Goal: Submit feedback/report problem

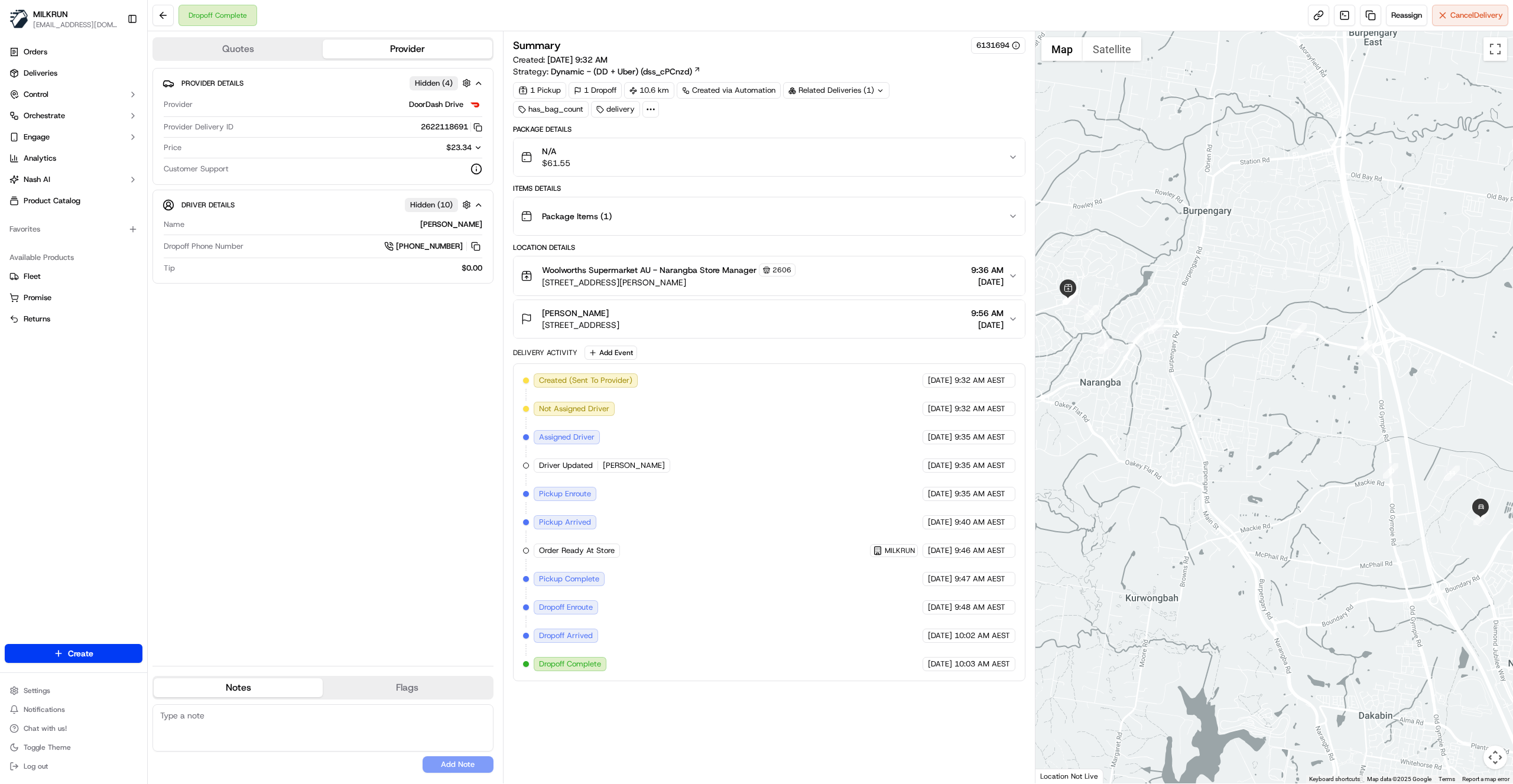
click at [1016, 149] on button "N/A $61.55" at bounding box center [769, 157] width 512 height 38
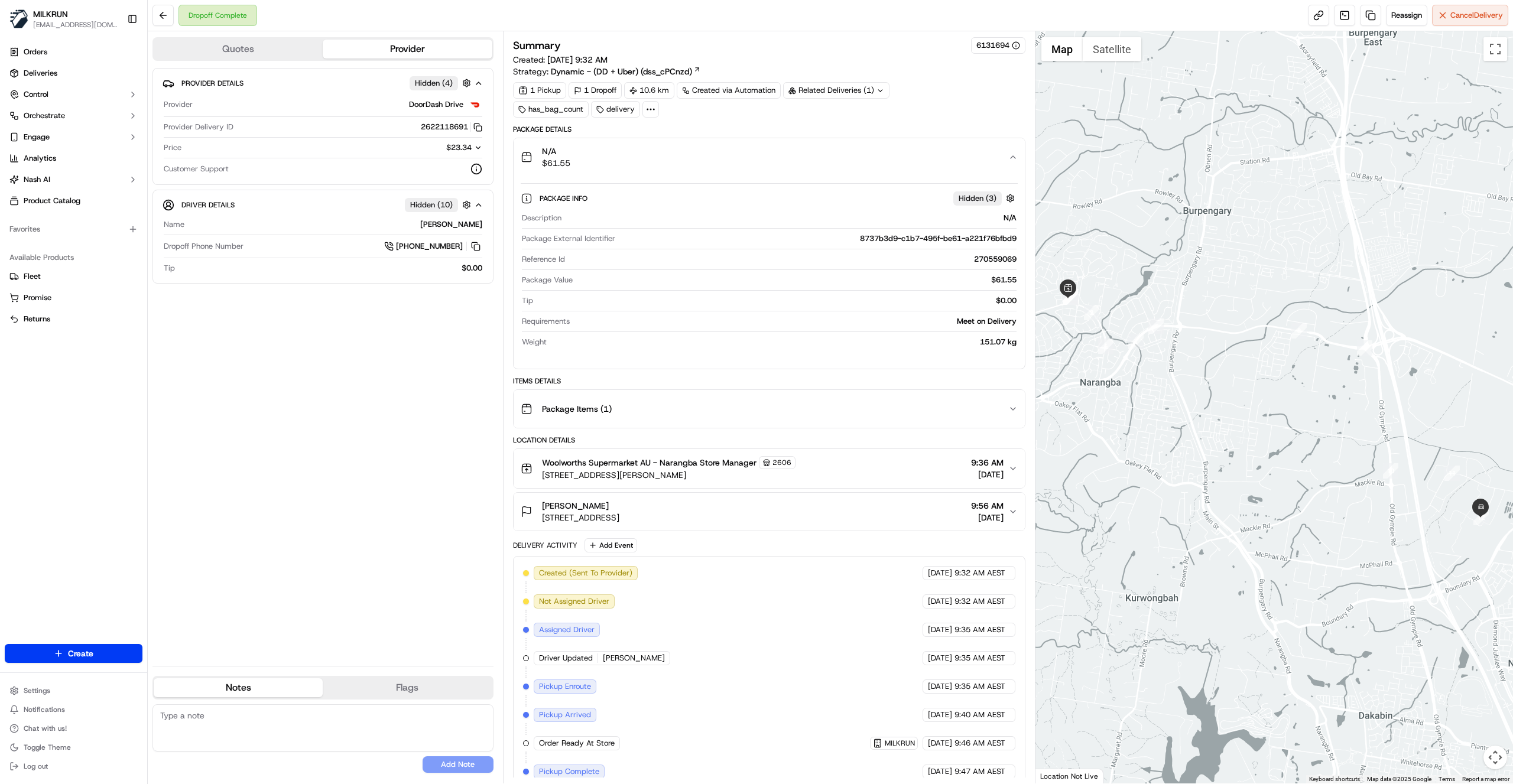
click at [1015, 149] on button "N/A $61.55" at bounding box center [769, 157] width 512 height 38
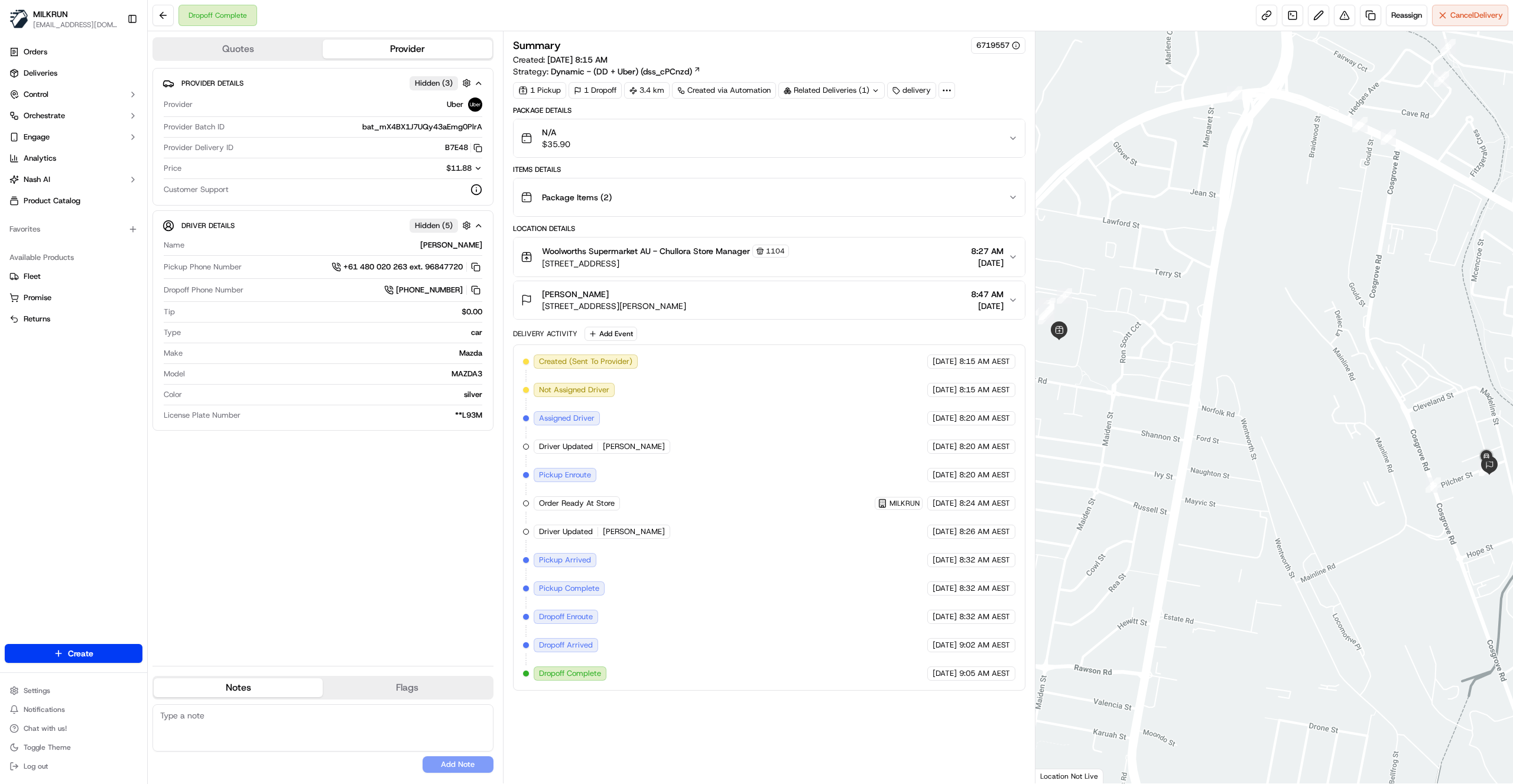
click at [392, 606] on div "Provider Details Hidden ( 3 ) Provider Uber Provider Batch ID bat_mX4BX1J7UQy43…" at bounding box center [323, 362] width 341 height 588
click at [1340, 20] on button at bounding box center [1344, 15] width 21 height 21
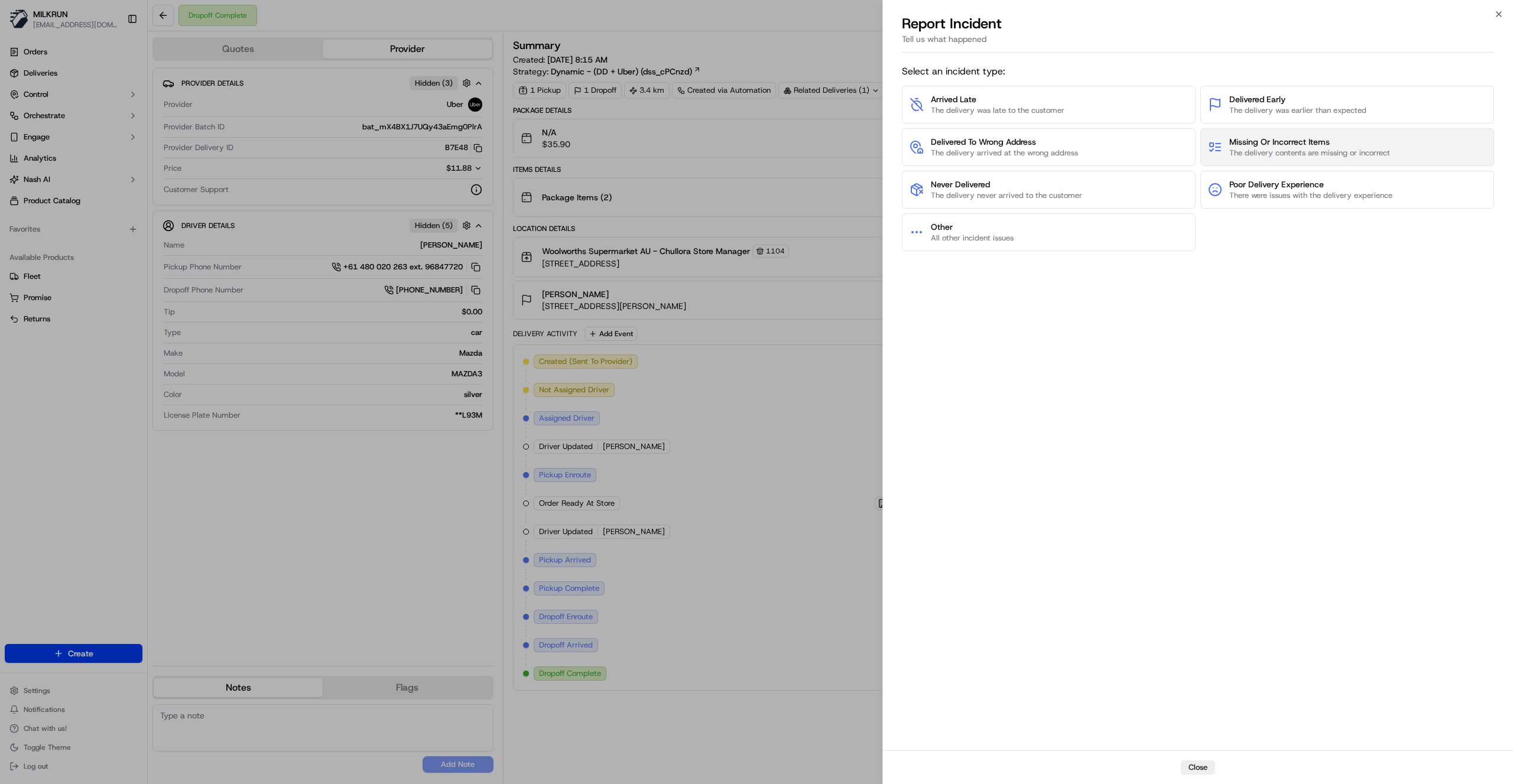
click at [1356, 150] on span "The delivery contents are missing or incorrect" at bounding box center [1310, 153] width 161 height 11
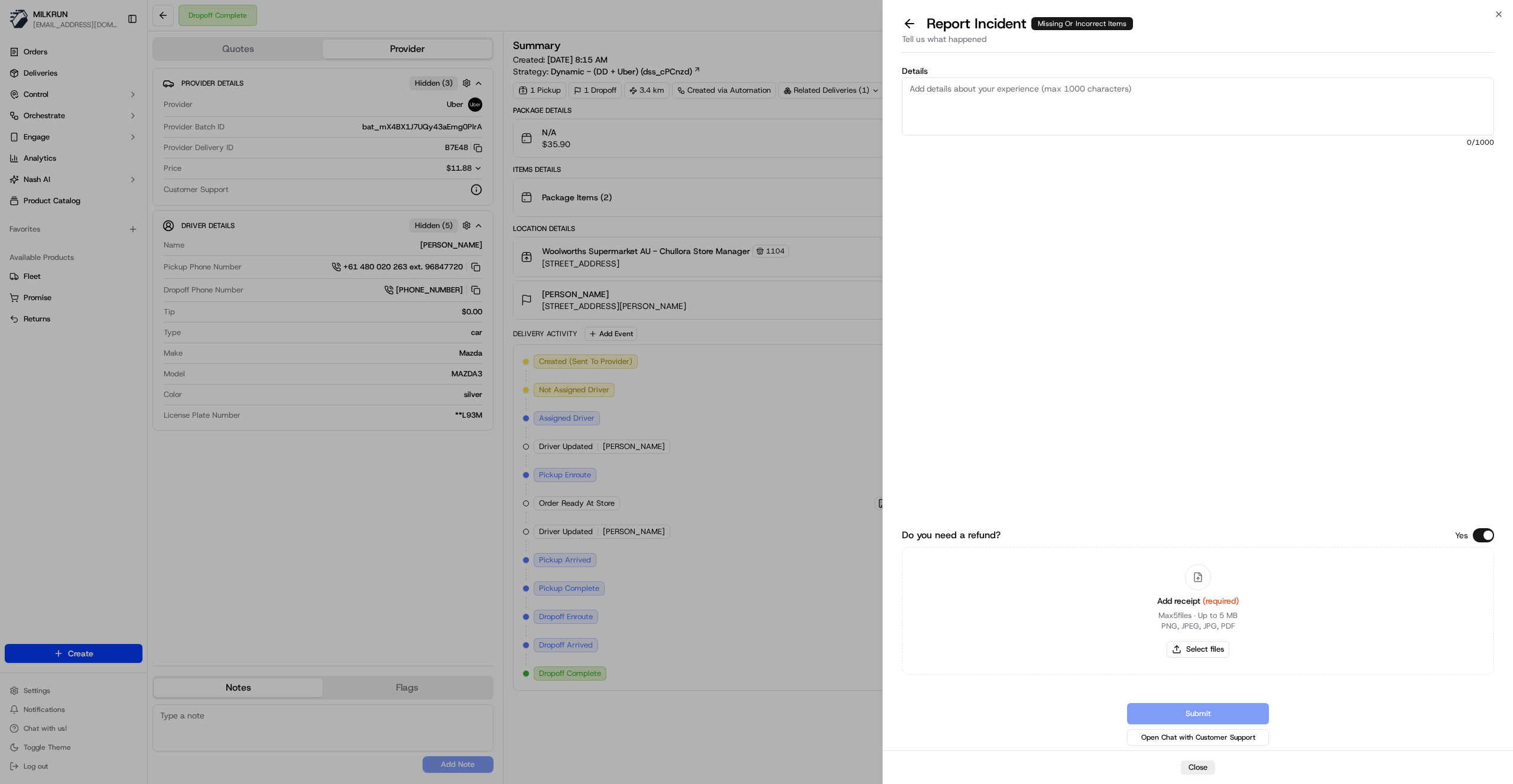
click at [968, 97] on textarea "Details" at bounding box center [1198, 107] width 593 height 58
click at [968, 101] on textarea "Details" at bounding box center [1198, 107] width 593 height 58
type textarea "Customer missing 2x Paper towel packs. Sotre confirms driver collected from sto…"
click at [1211, 654] on button "Select files" at bounding box center [1198, 649] width 63 height 16
type input "C:\fakepath\Natalie B invoice.png"
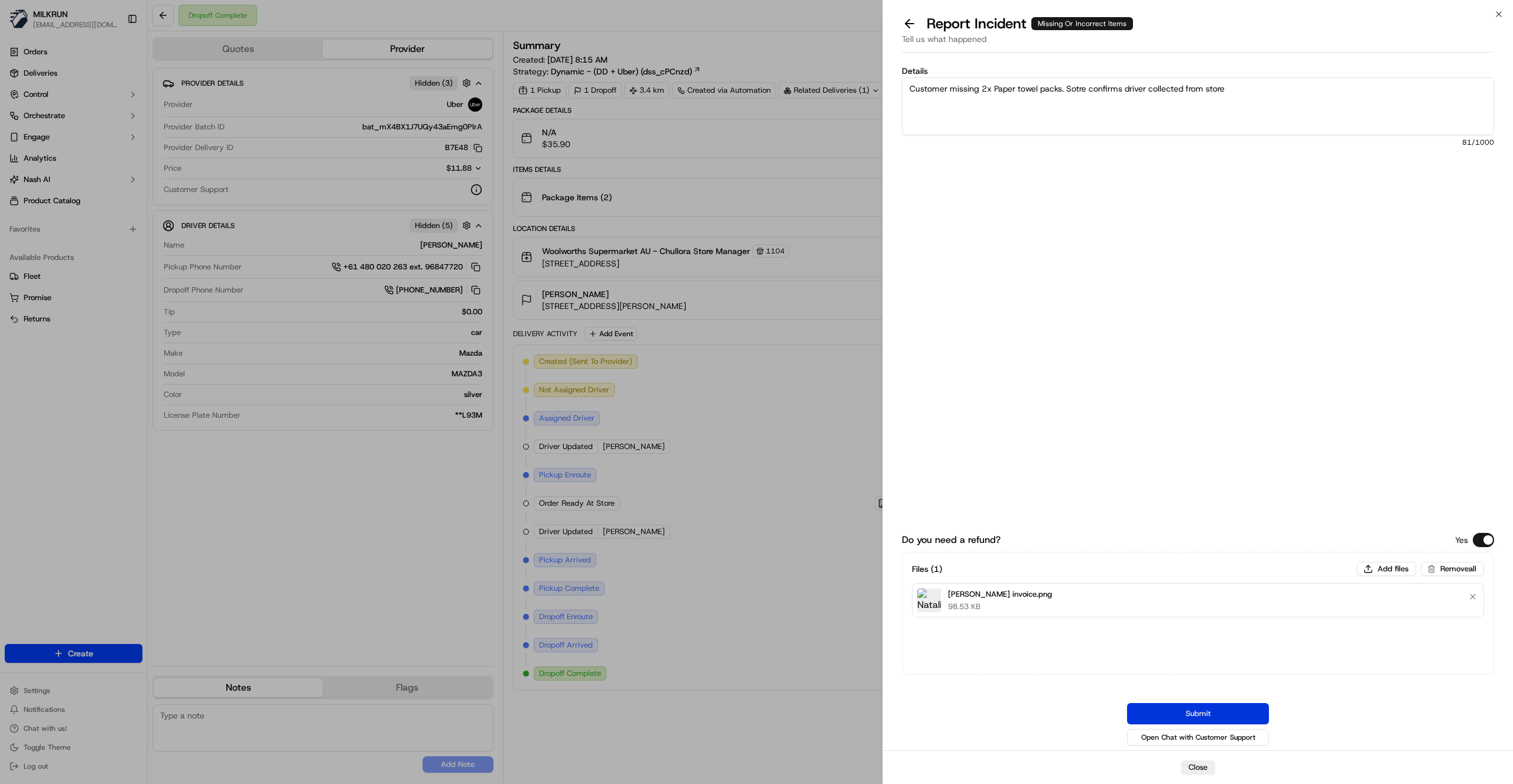
click at [1217, 712] on button "Submit" at bounding box center [1198, 714] width 142 height 21
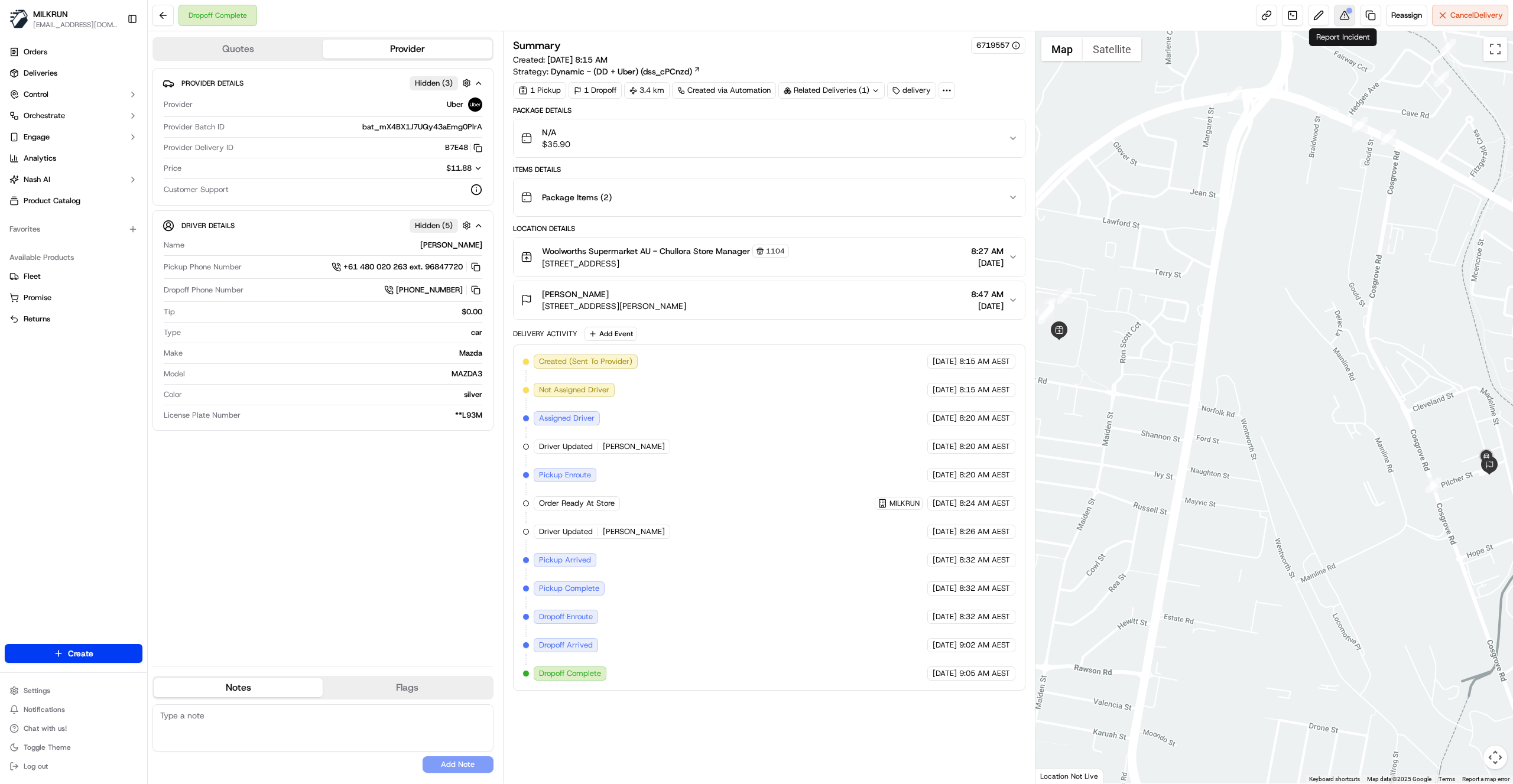
click at [1342, 20] on button at bounding box center [1344, 15] width 21 height 21
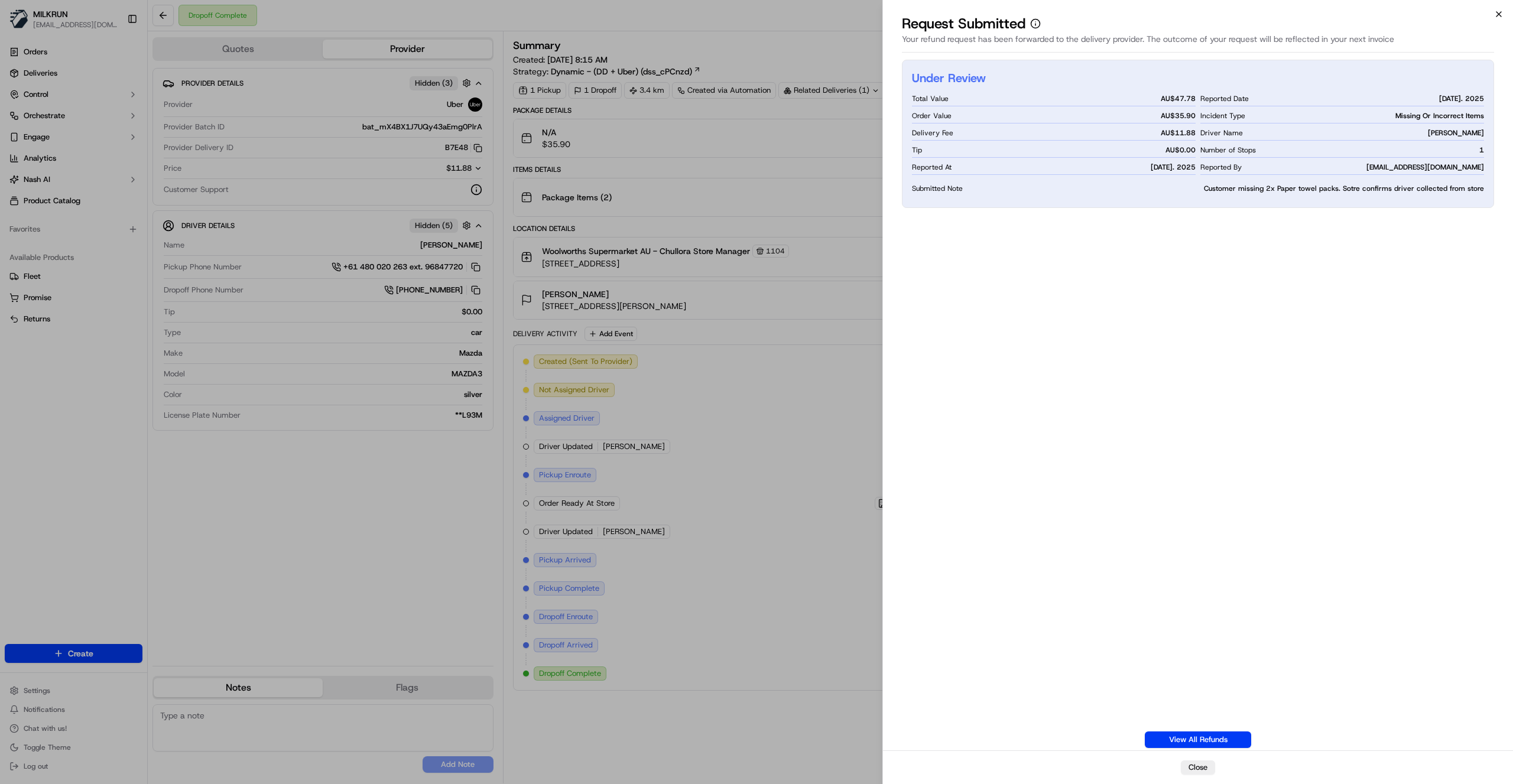
click at [1499, 18] on icon "button" at bounding box center [1499, 14] width 9 height 9
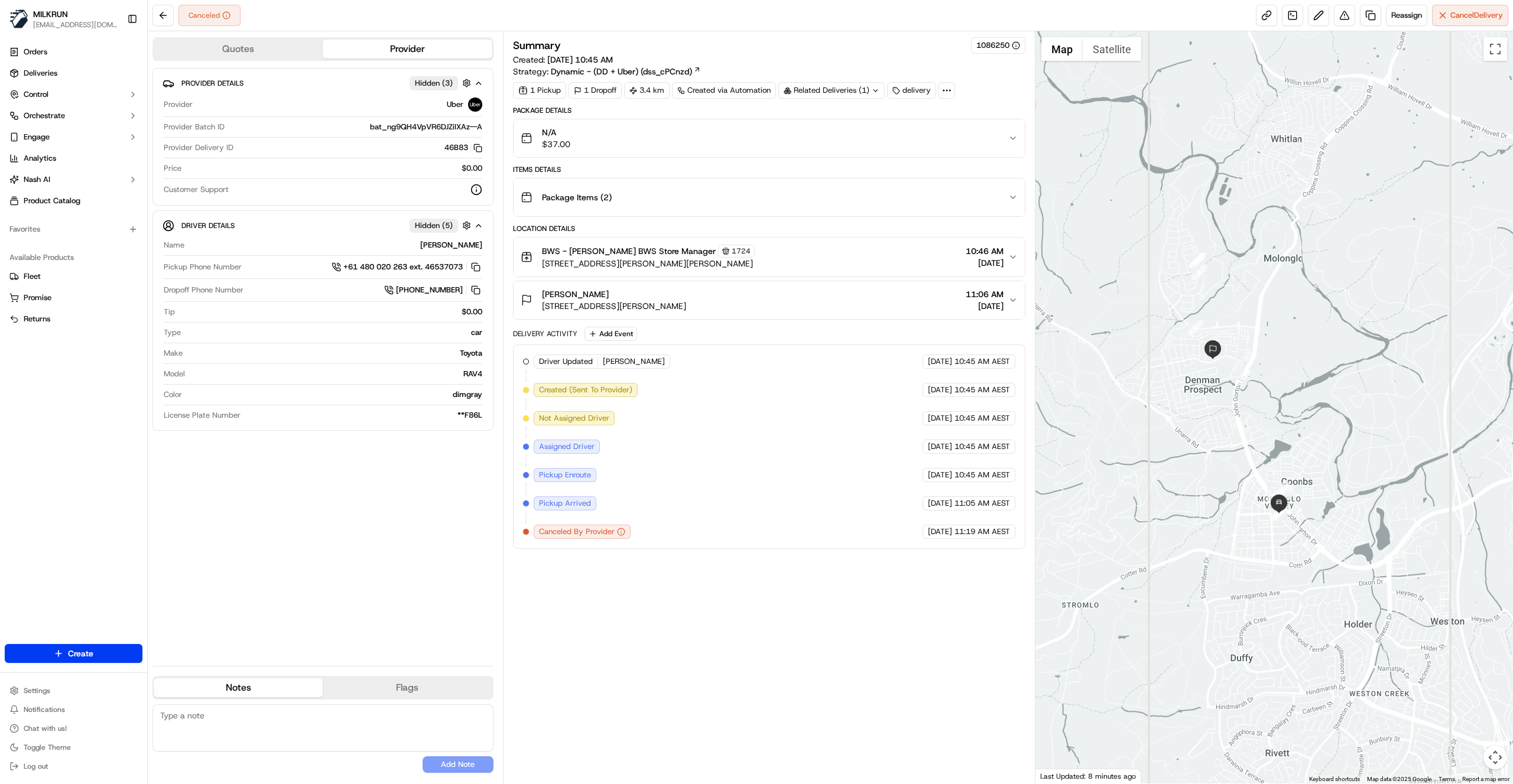
drag, startPoint x: 1352, startPoint y: 361, endPoint x: 1346, endPoint y: 526, distance: 165.1
click at [1346, 526] on div at bounding box center [1275, 407] width 478 height 752
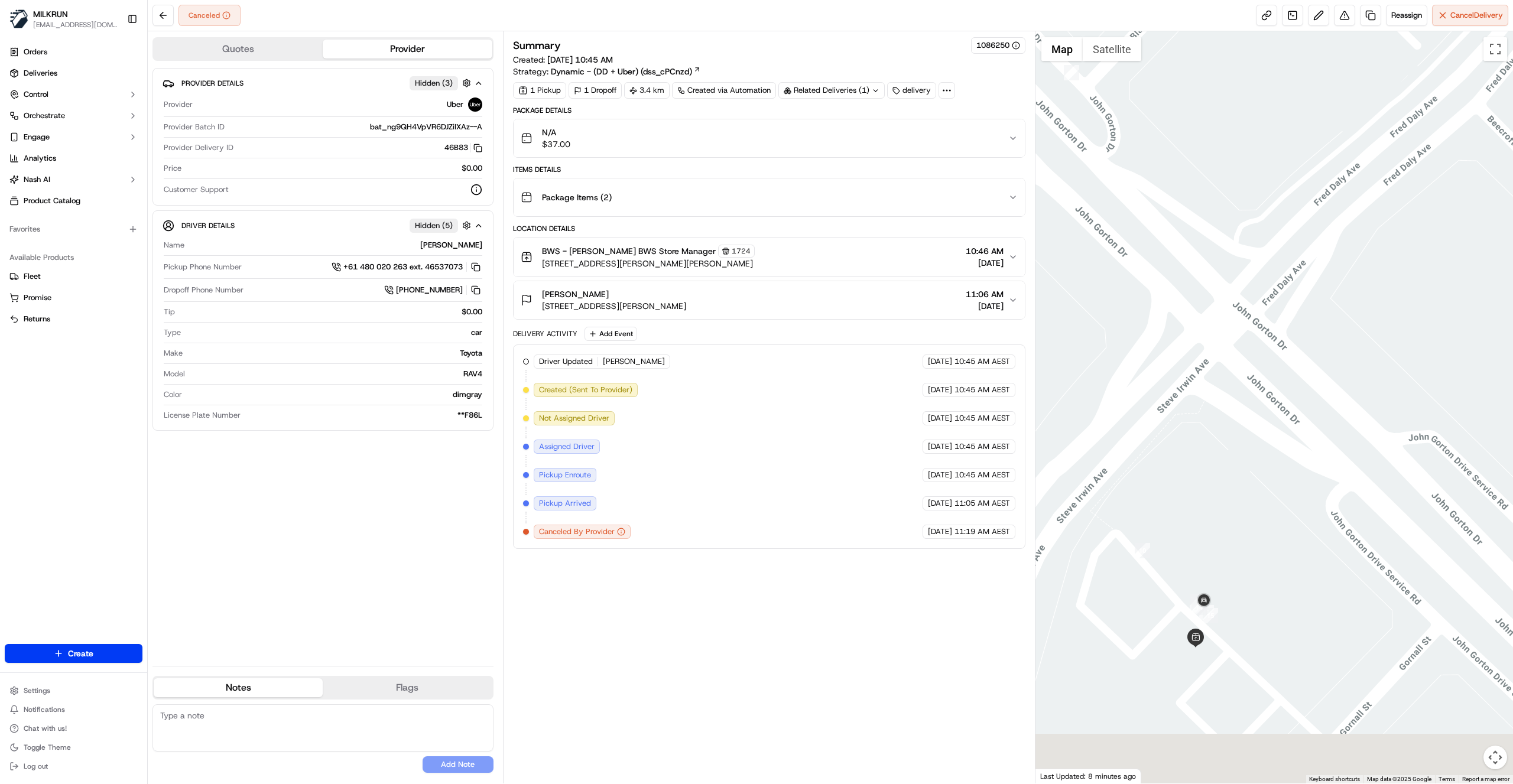
drag, startPoint x: 1229, startPoint y: 702, endPoint x: 1300, endPoint y: 578, distance: 142.9
click at [1300, 578] on div at bounding box center [1275, 407] width 478 height 752
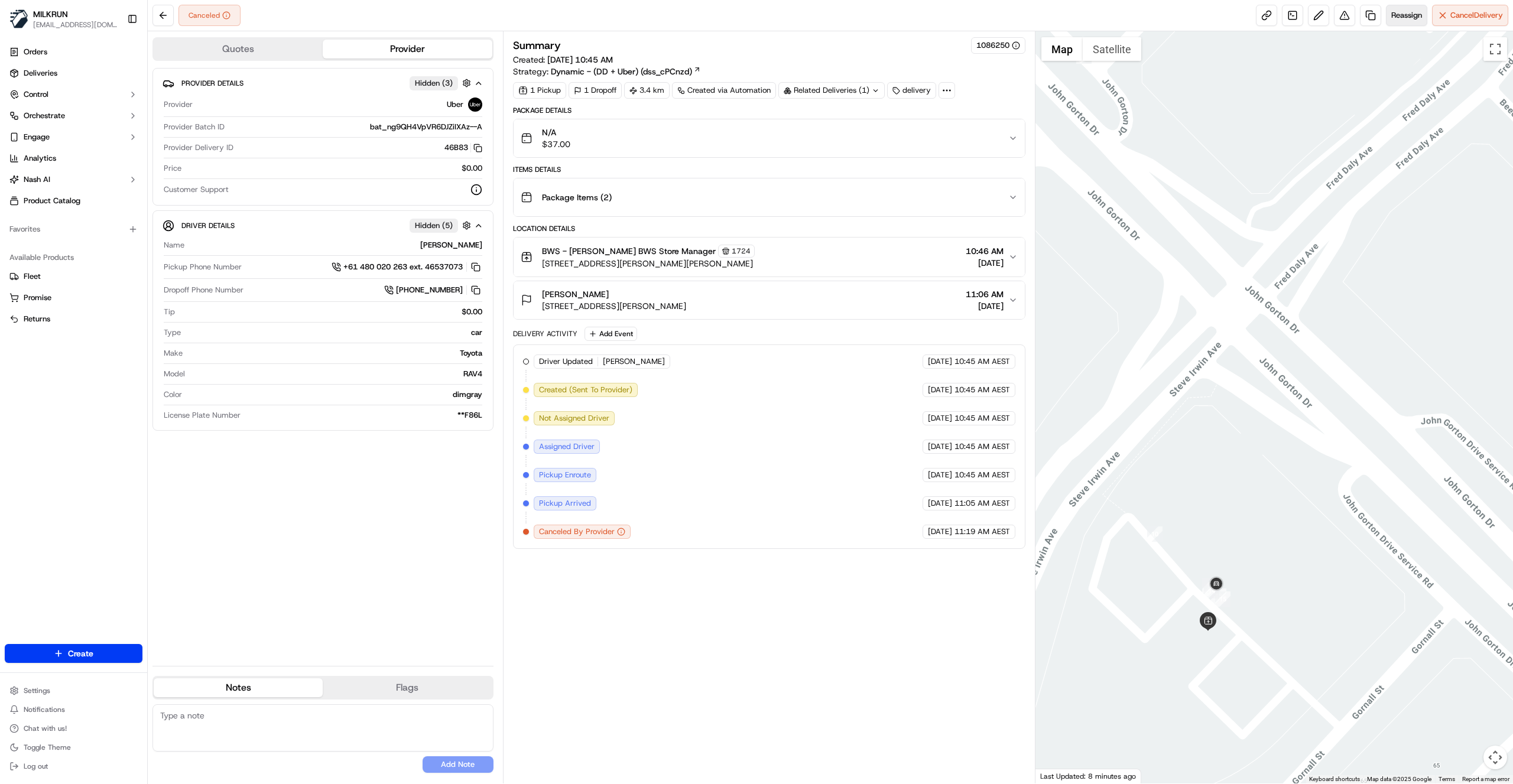
click at [1409, 19] on span "Reassign" at bounding box center [1406, 15] width 31 height 11
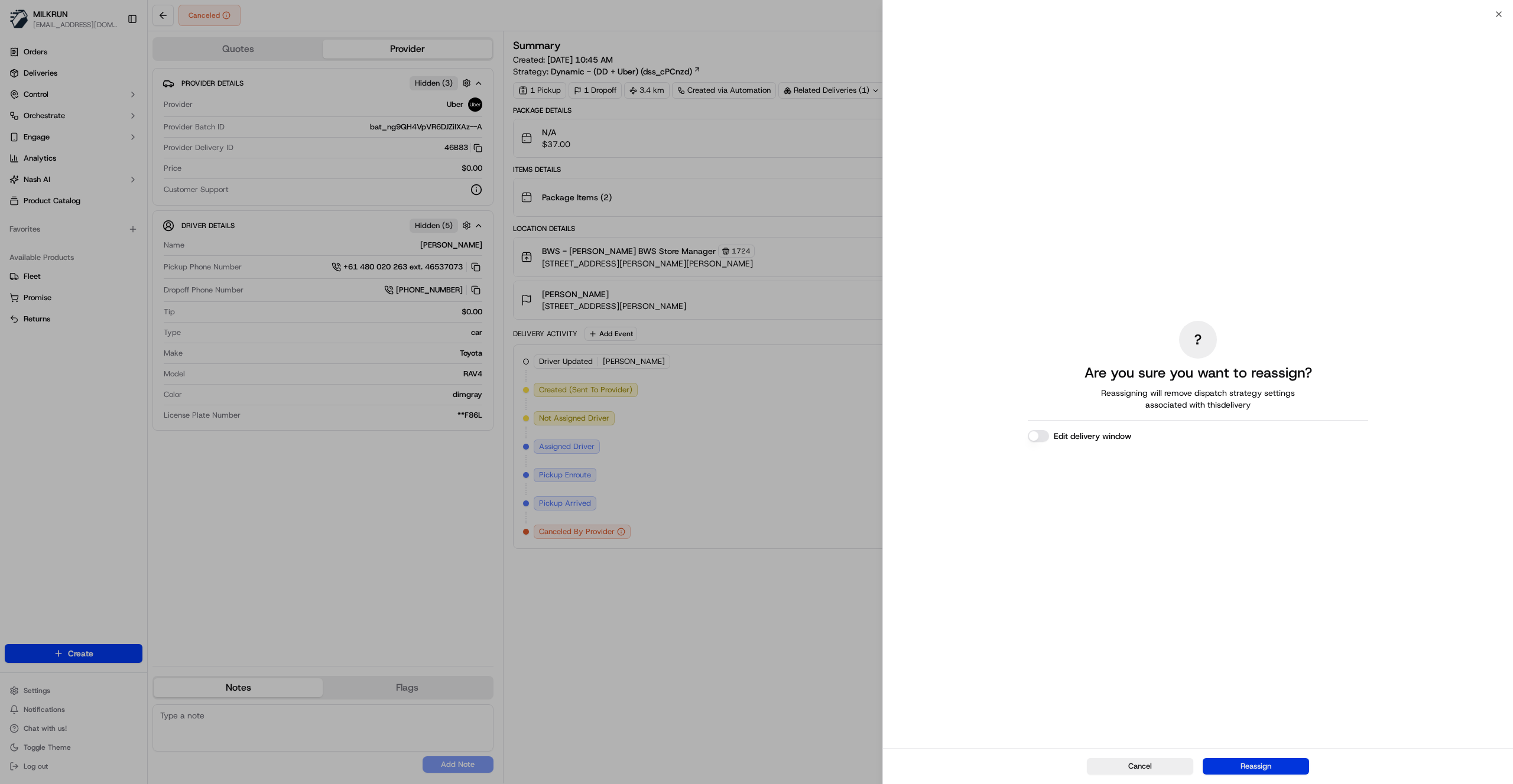
click at [1275, 766] on button "Reassign" at bounding box center [1256, 766] width 107 height 16
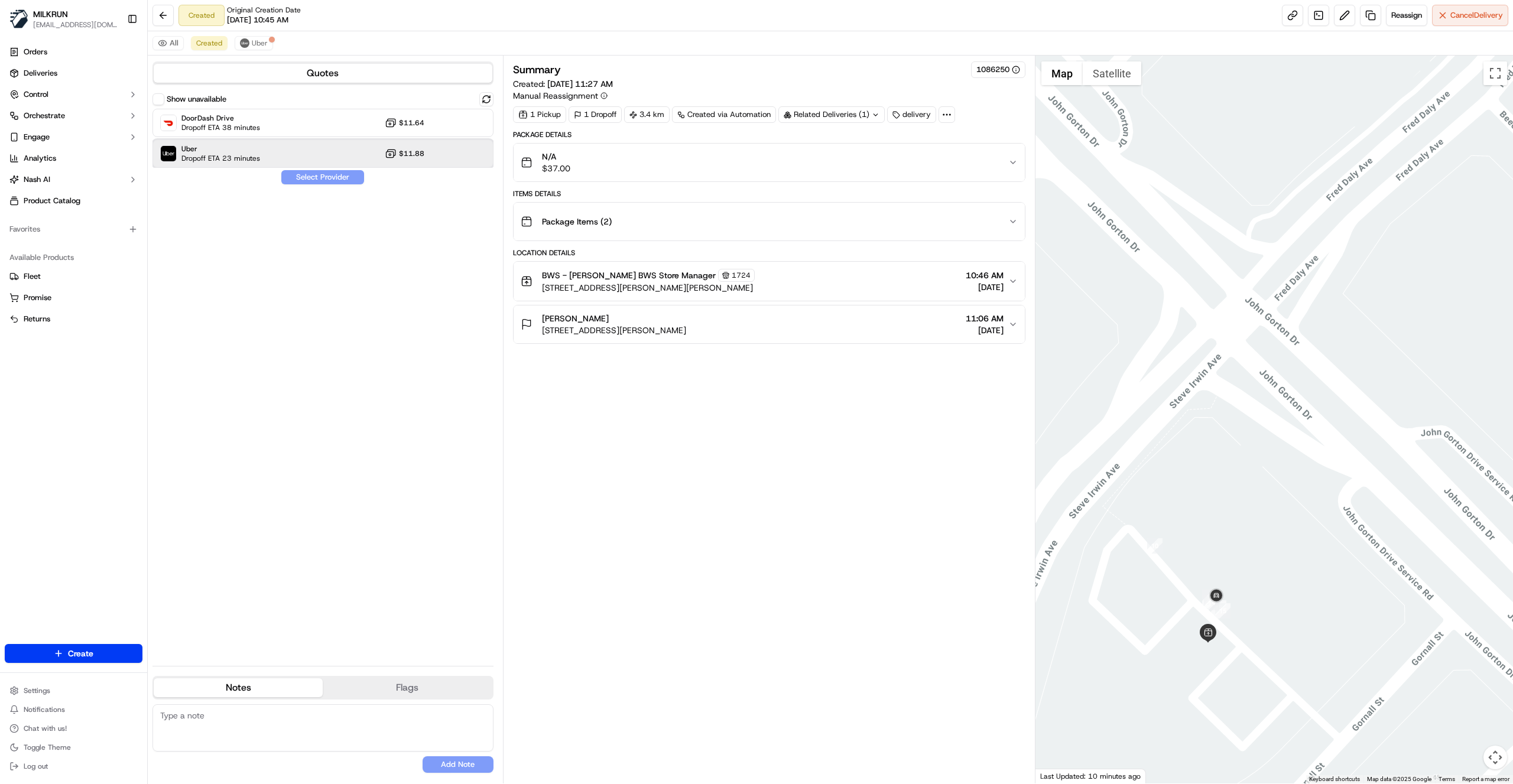
click at [452, 145] on div "Uber Dropoff ETA 23 minutes $11.88" at bounding box center [323, 153] width 341 height 28
click at [315, 177] on button "Assign Provider" at bounding box center [322, 178] width 84 height 14
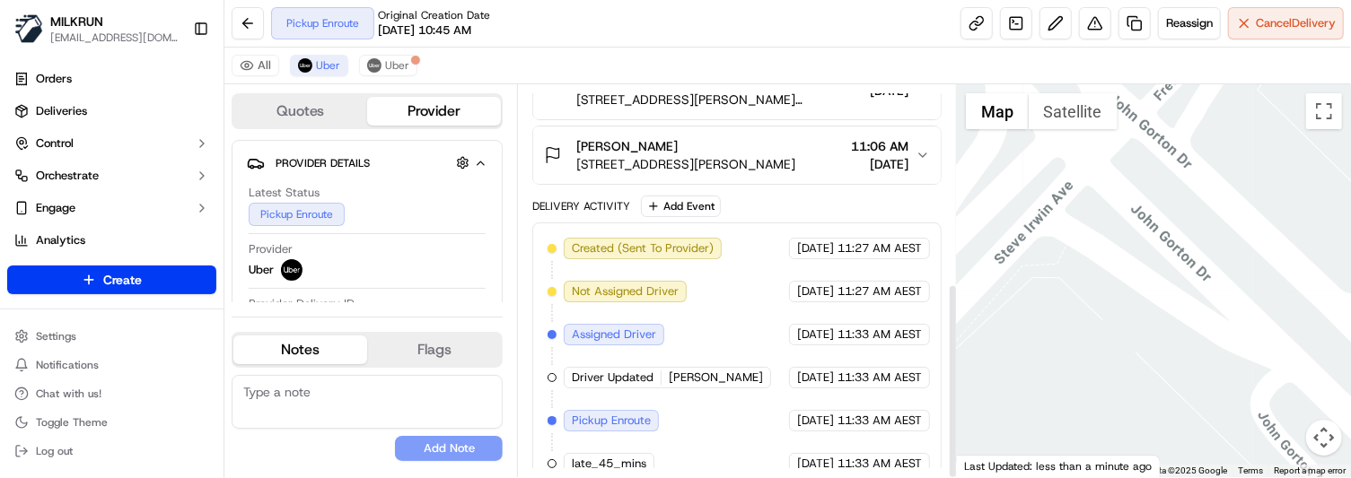
scroll to position [395, 0]
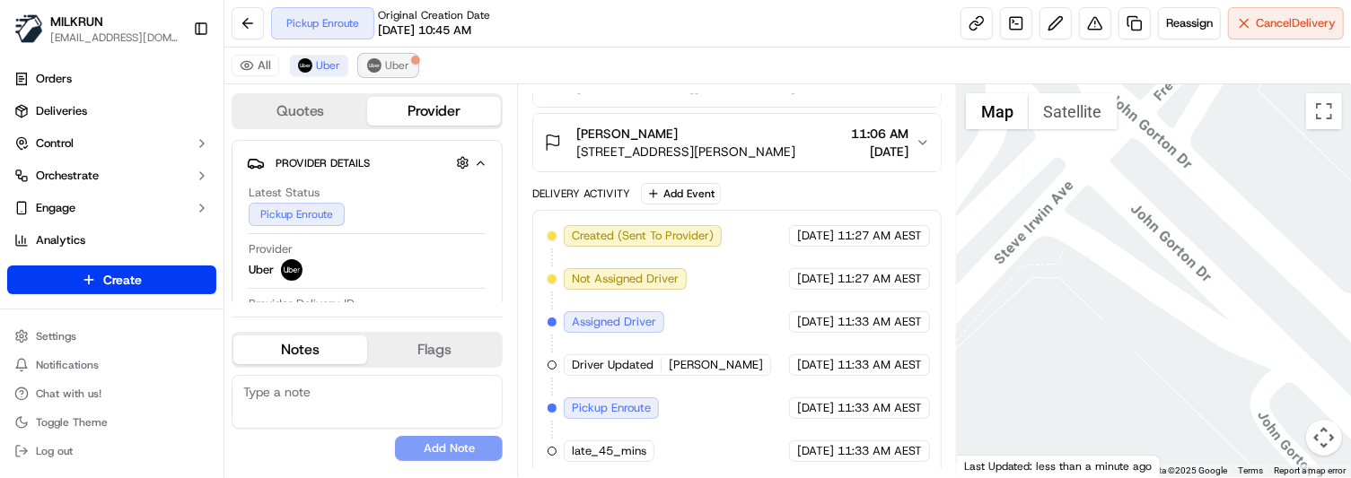
click at [391, 66] on span "Uber" at bounding box center [397, 65] width 24 height 14
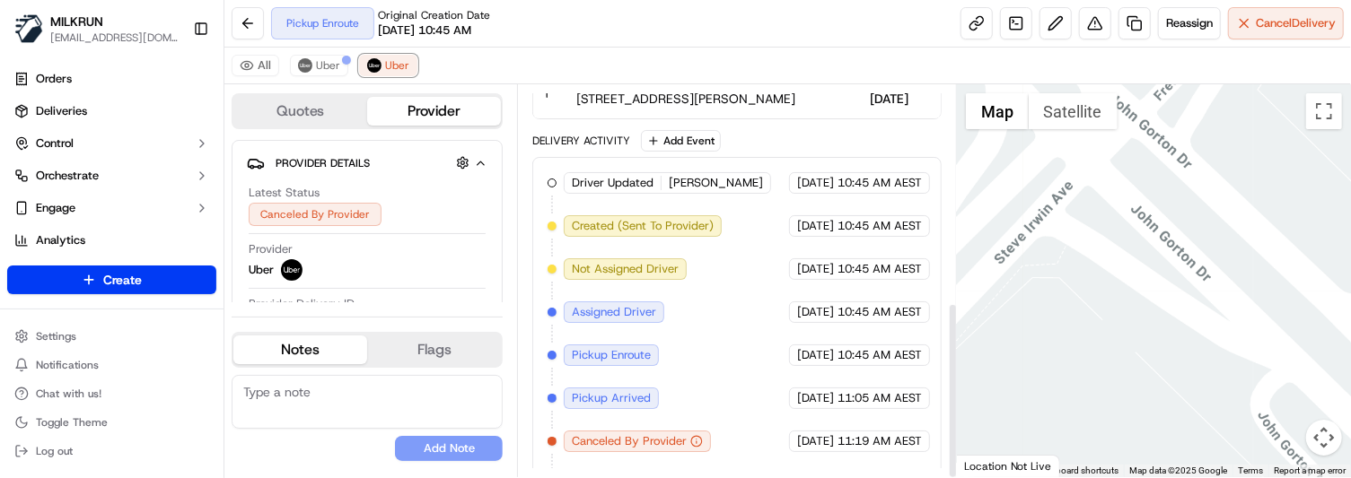
scroll to position [480, 0]
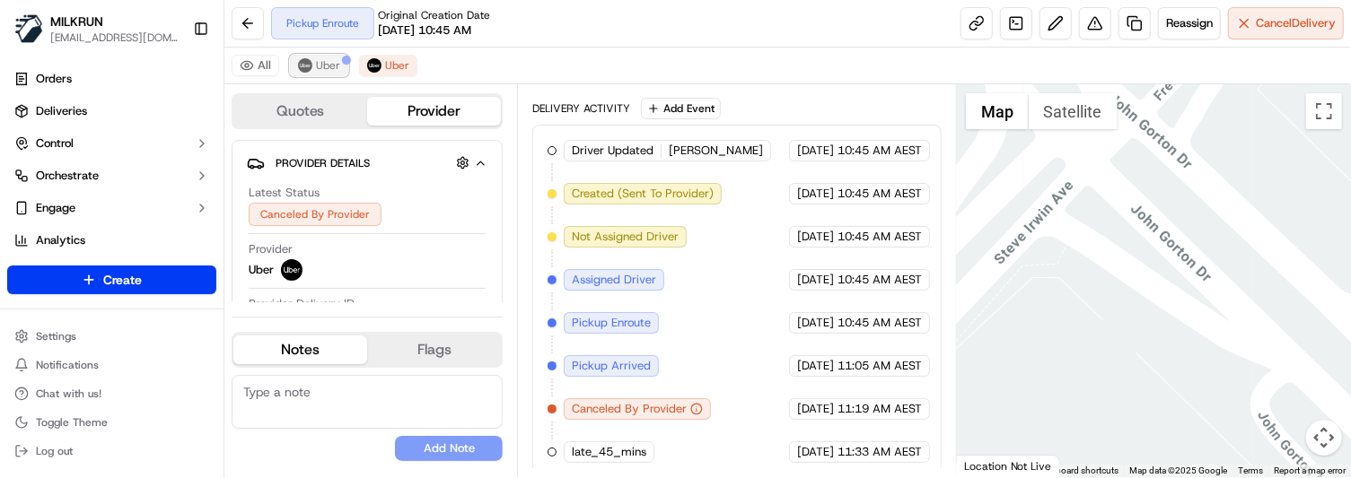
click at [312, 70] on button "Uber" at bounding box center [319, 66] width 58 height 22
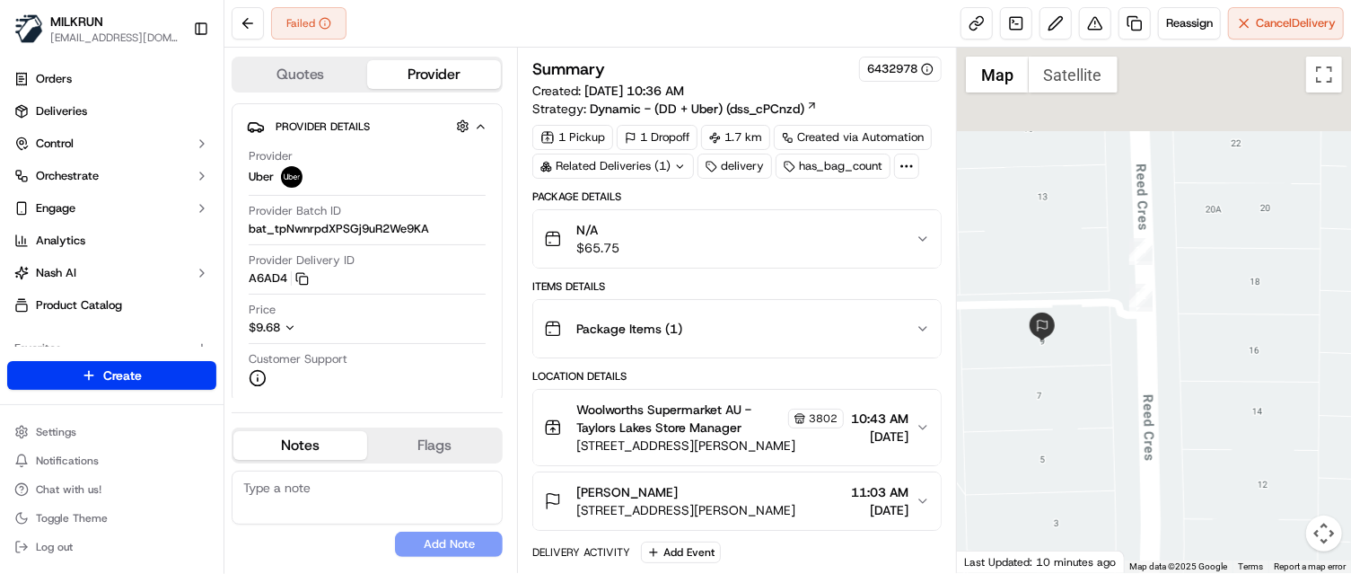
drag, startPoint x: 1078, startPoint y: 364, endPoint x: 1110, endPoint y: 430, distance: 72.7
click at [1110, 430] on div at bounding box center [1154, 310] width 394 height 525
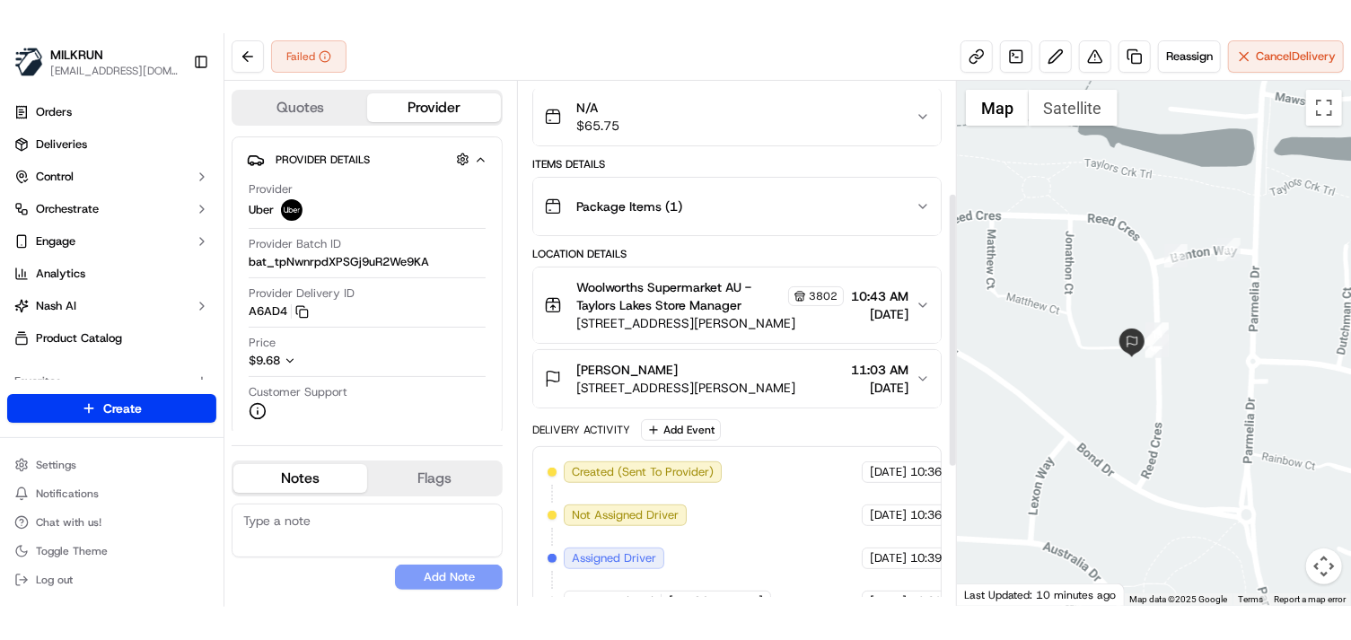
scroll to position [239, 0]
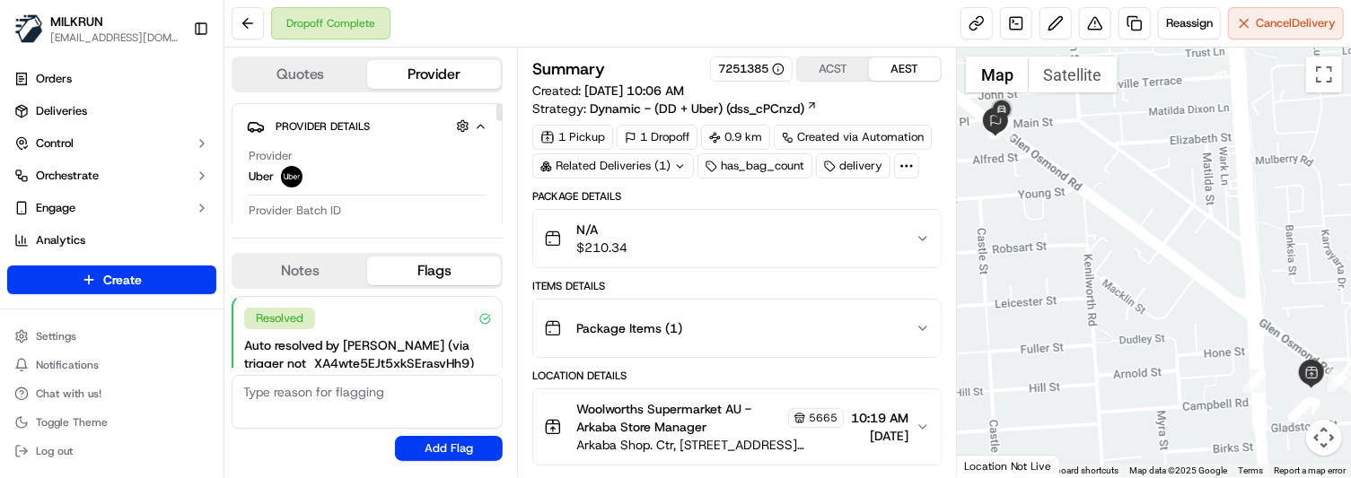
click at [452, 226] on div "Quotes Provider Provider Details Hidden ( 3 ) Provider Uber Provider Batch ID b…" at bounding box center [370, 263] width 293 height 430
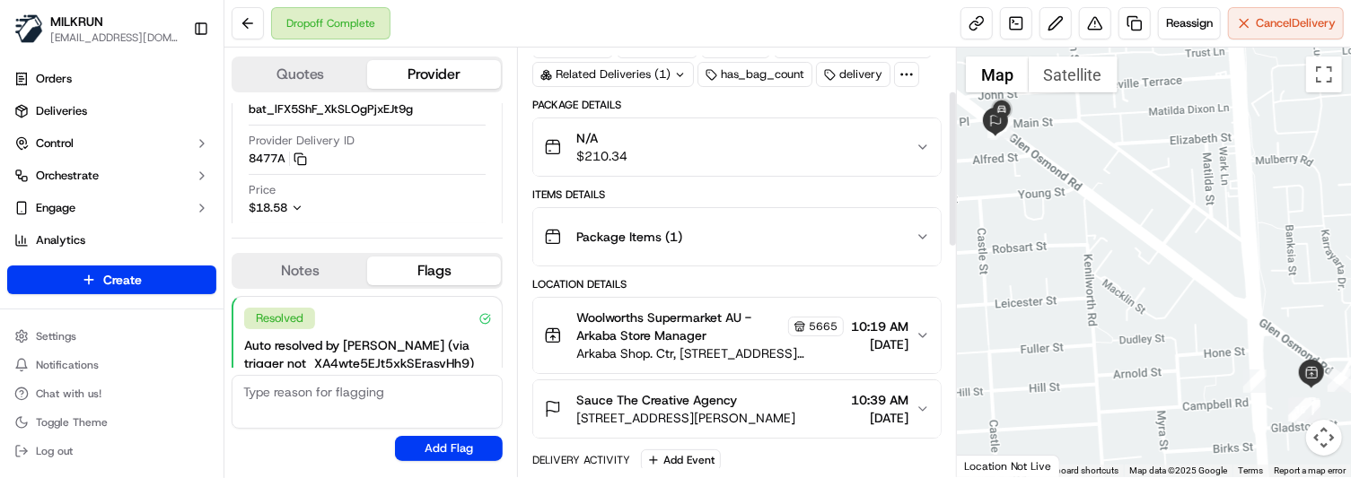
scroll to position [119, 0]
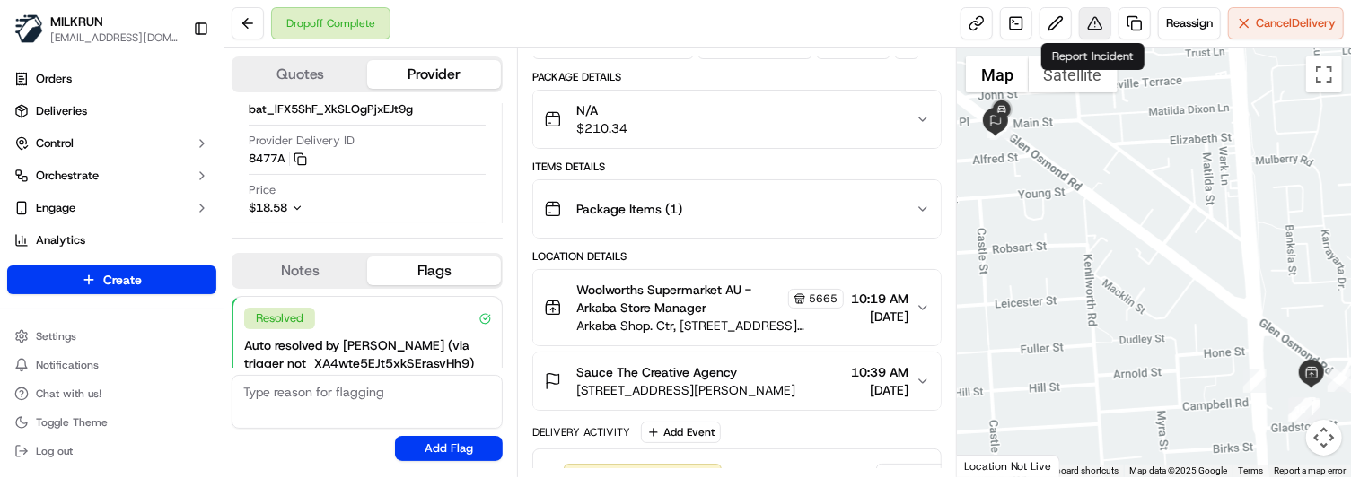
click at [1093, 25] on button at bounding box center [1095, 23] width 32 height 32
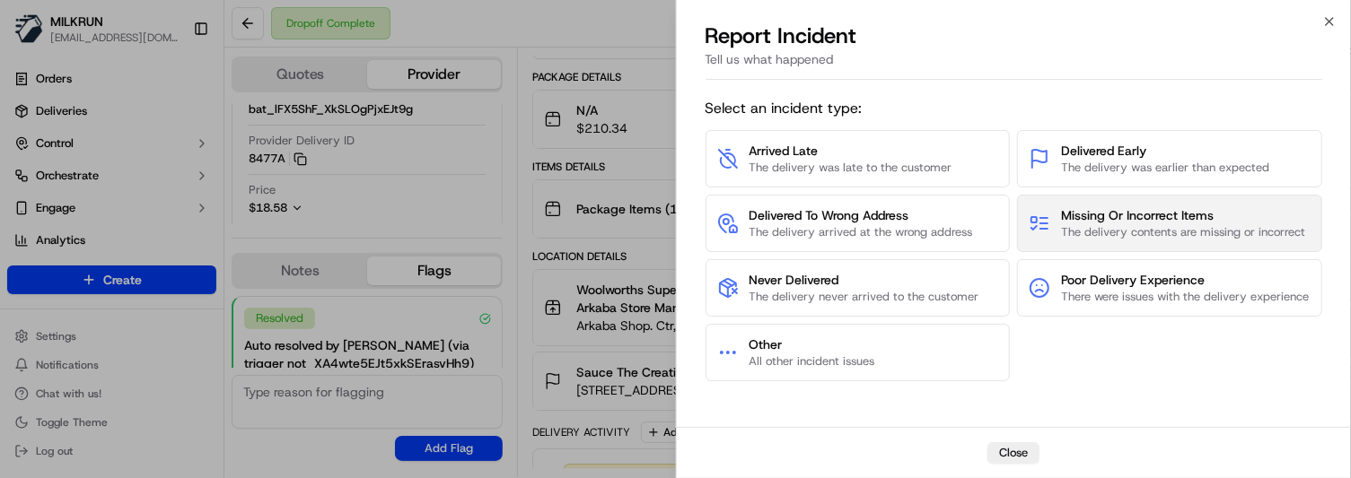
click at [1191, 224] on span "The delivery contents are missing or incorrect" at bounding box center [1183, 232] width 244 height 16
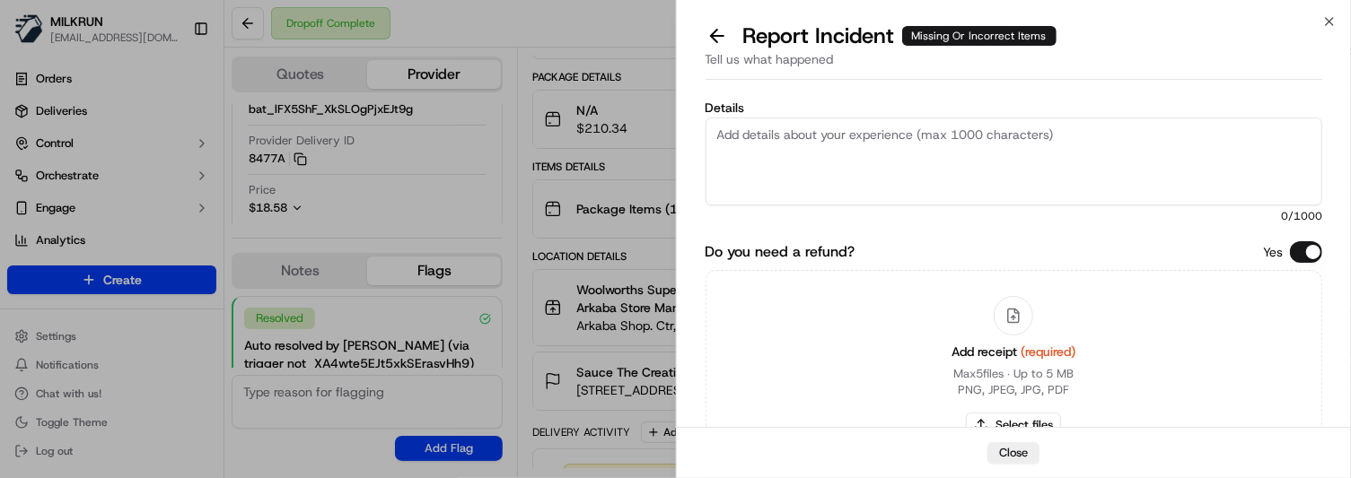
click at [811, 180] on textarea "Details" at bounding box center [1015, 162] width 618 height 88
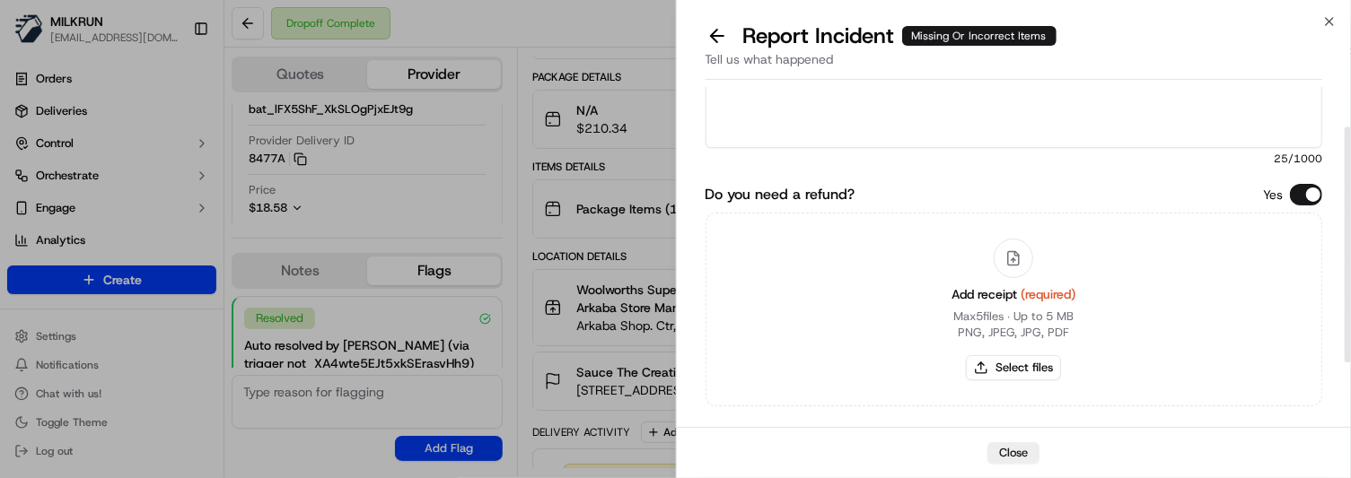
scroll to position [59, 0]
type textarea "Missing 2x Ice Cream Cake"
click at [1042, 364] on button "Select files" at bounding box center [1013, 366] width 95 height 25
type input "C:\fakepath\Sauce the Creative Agency Invoice.png"
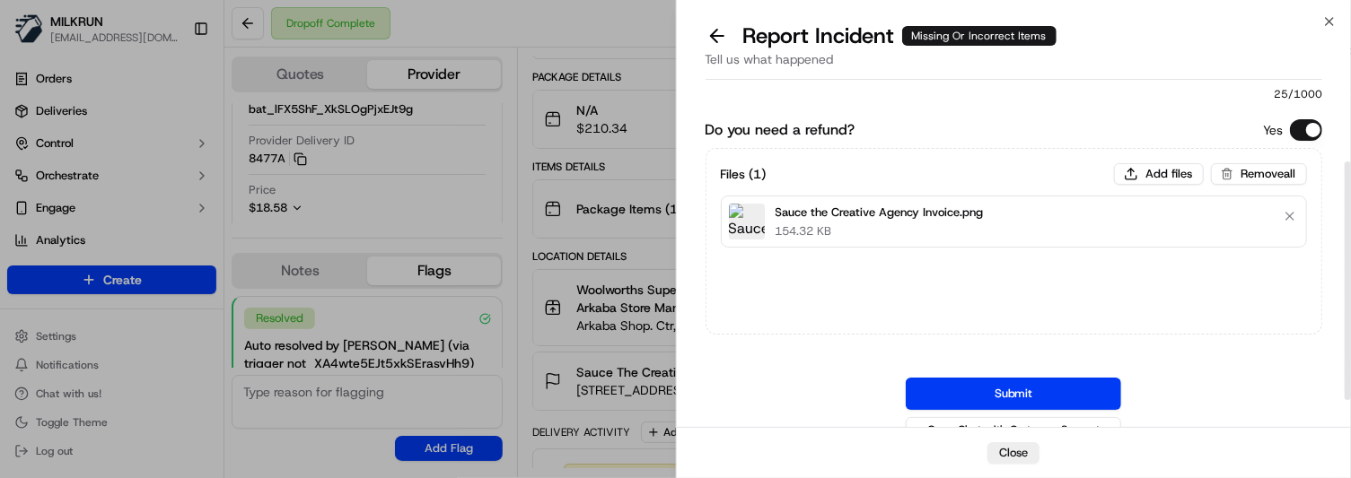
scroll to position [144, 0]
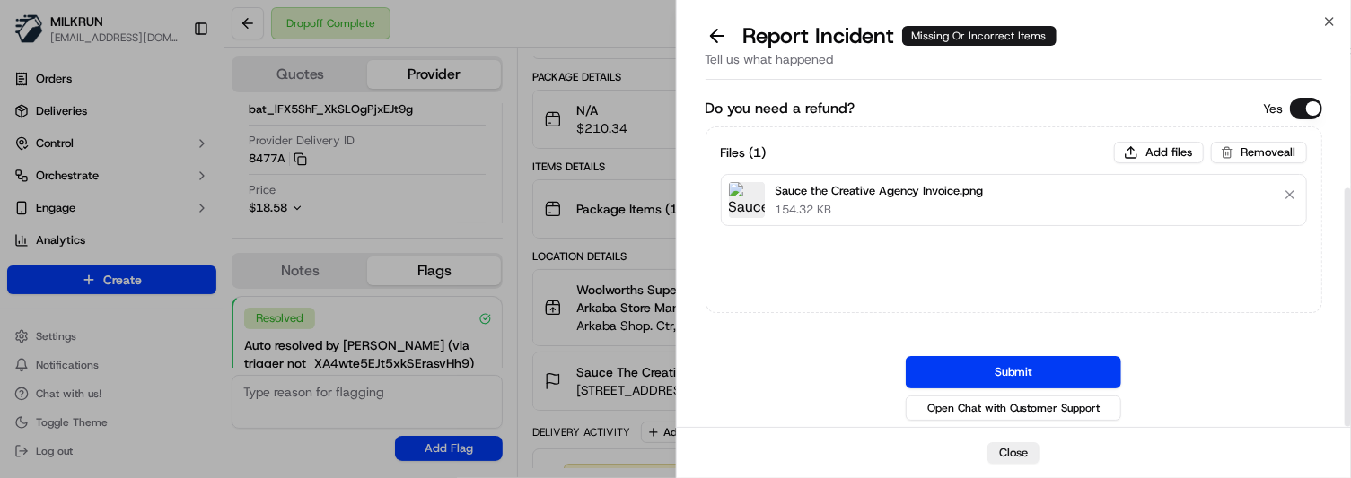
click at [1045, 371] on button "Submit" at bounding box center [1013, 372] width 215 height 32
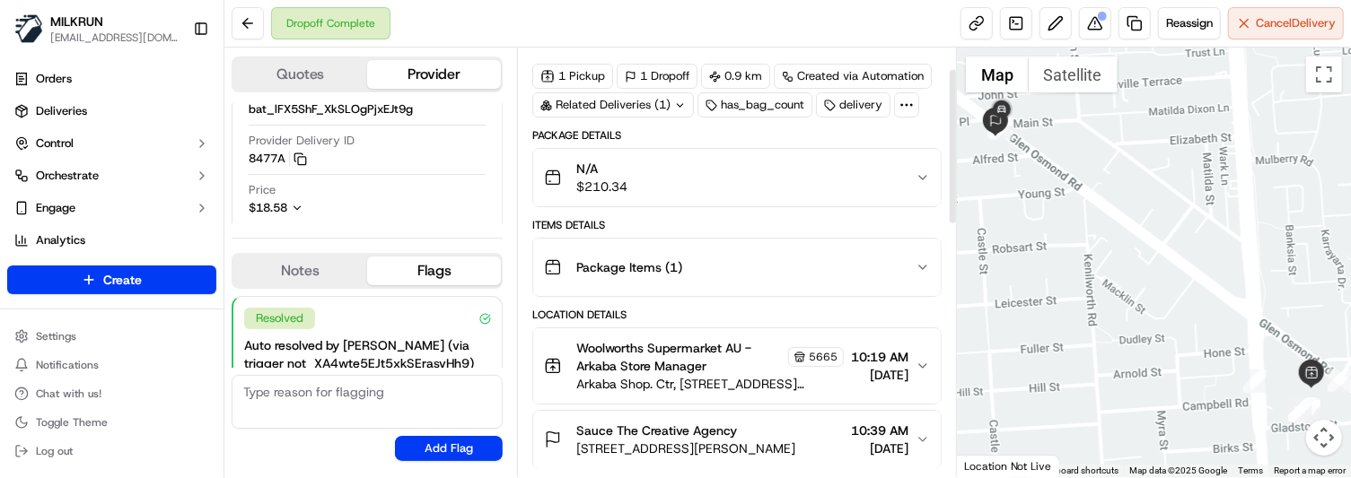
scroll to position [59, 0]
